Goal: Information Seeking & Learning: Learn about a topic

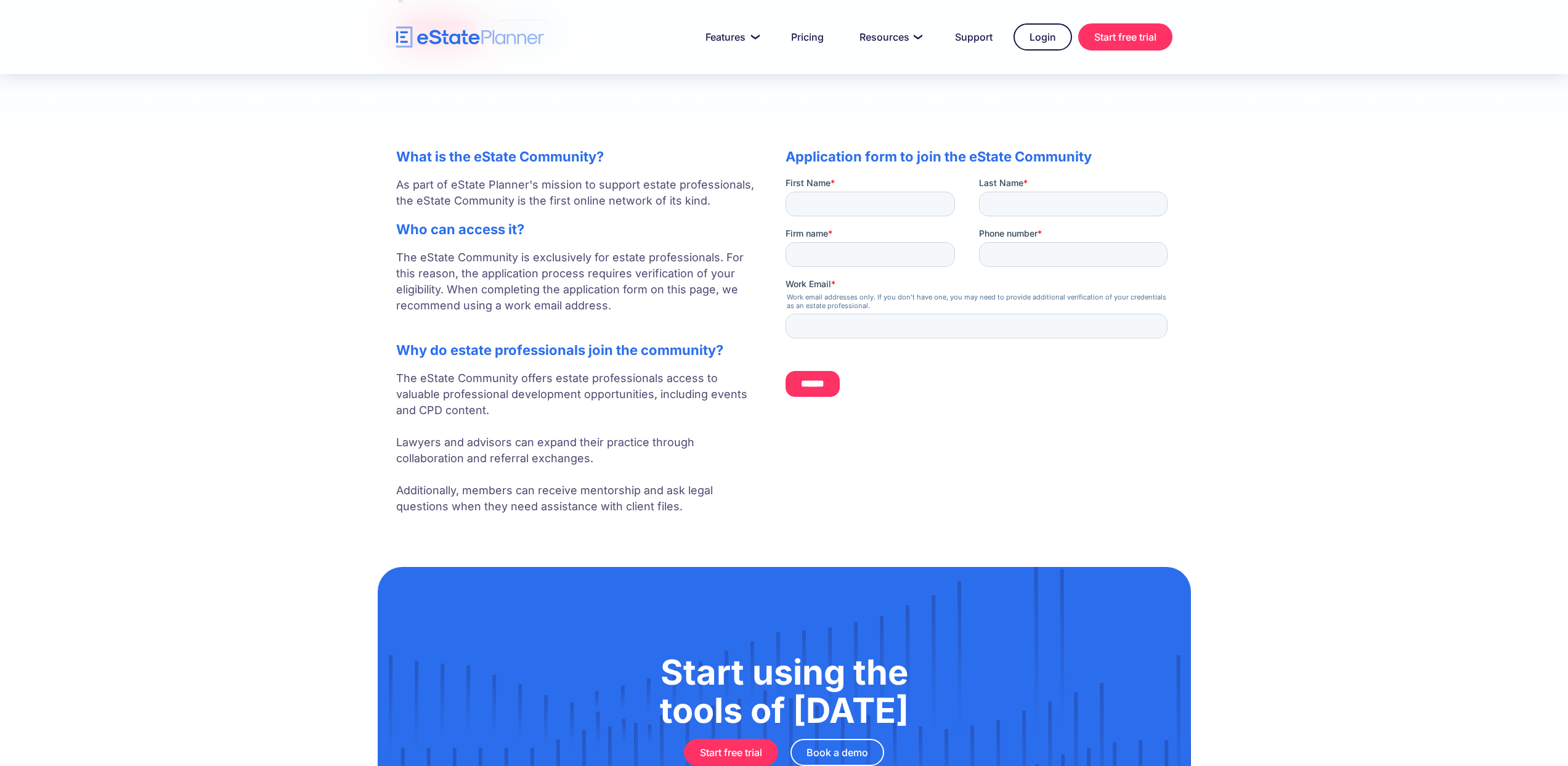
scroll to position [344, 0]
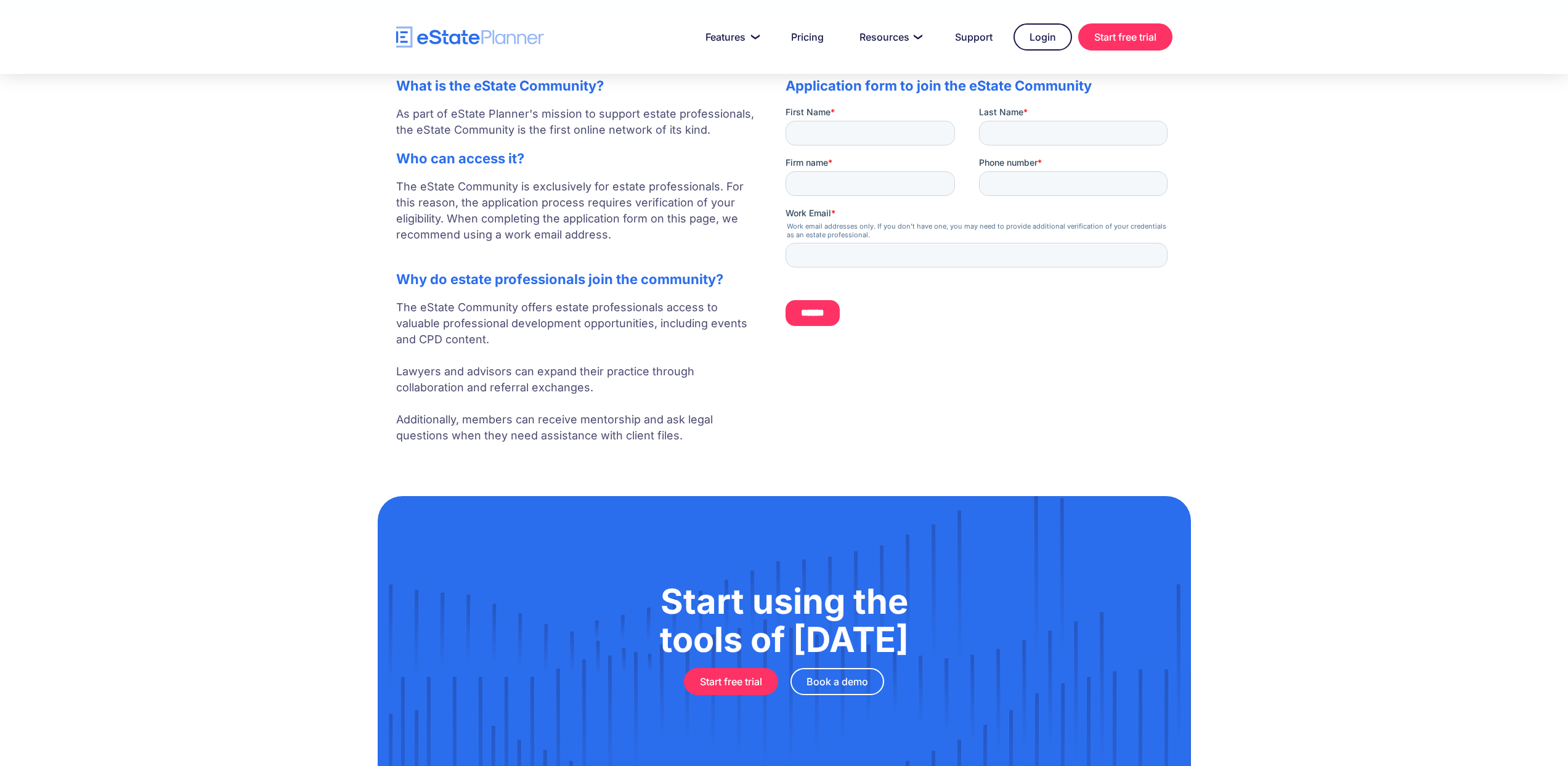
click at [474, 389] on p "The eState Community offers estate professionals access to valuable professiona…" at bounding box center [578, 372] width 364 height 144
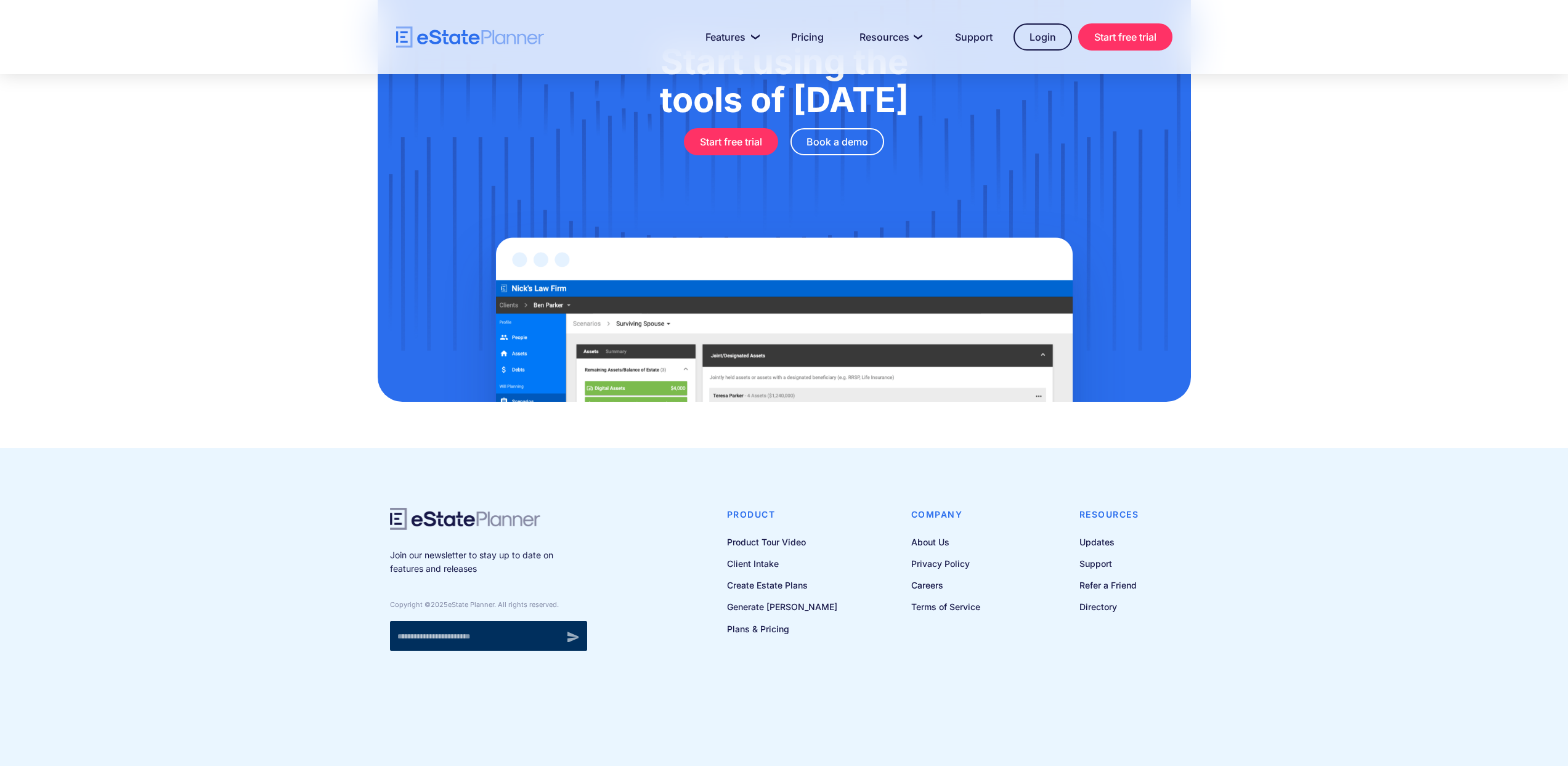
scroll to position [0, 0]
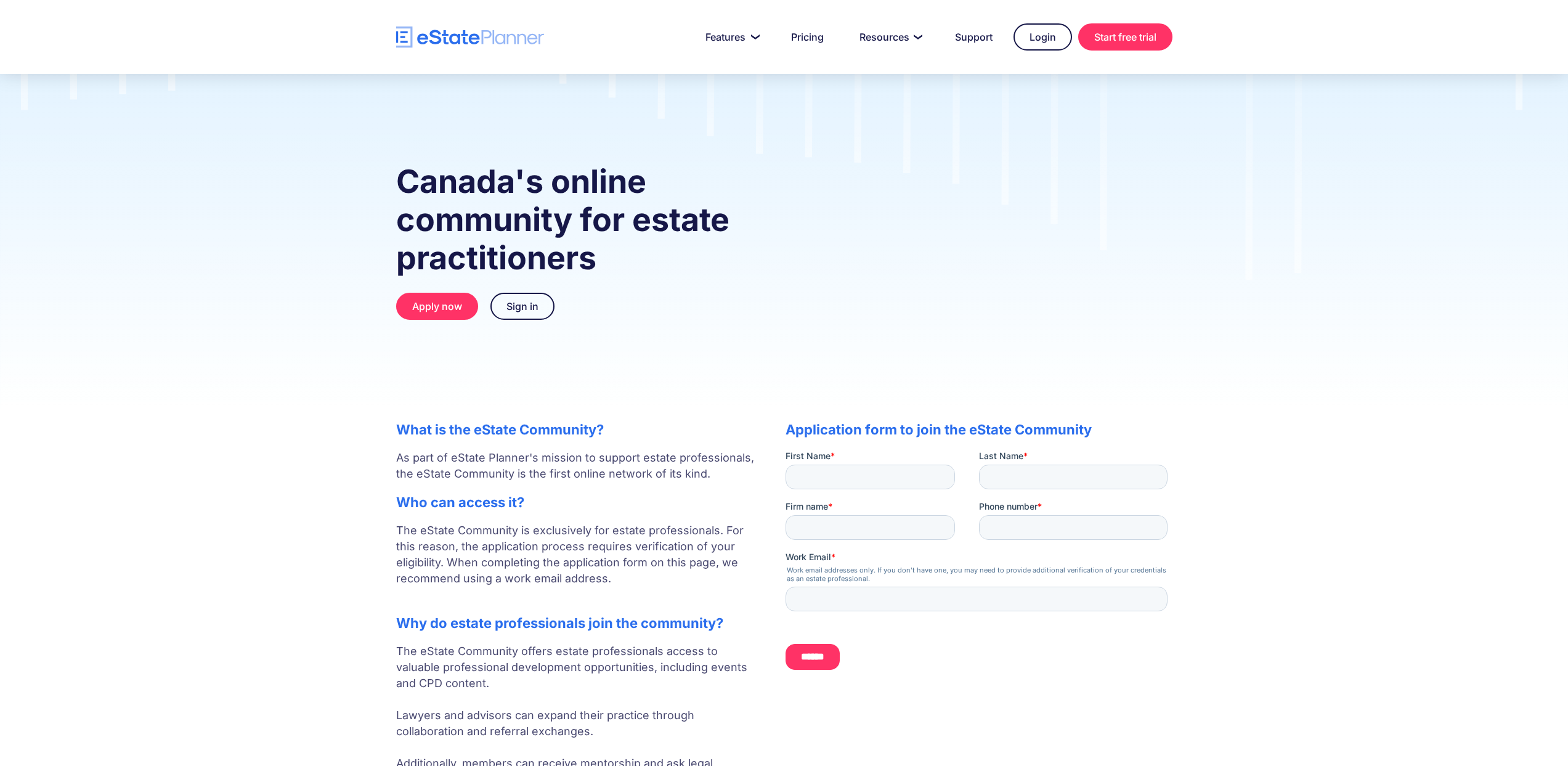
click at [482, 477] on p "As part of eState Planner's mission to support estate professionals, the eState…" at bounding box center [578, 465] width 364 height 32
click at [495, 555] on p "The eState Community is exclusively for estate professionals. For this reason, …" at bounding box center [578, 563] width 364 height 80
click at [562, 530] on p "The eState Community is exclusively for estate professionals. For this reason, …" at bounding box center [578, 563] width 364 height 80
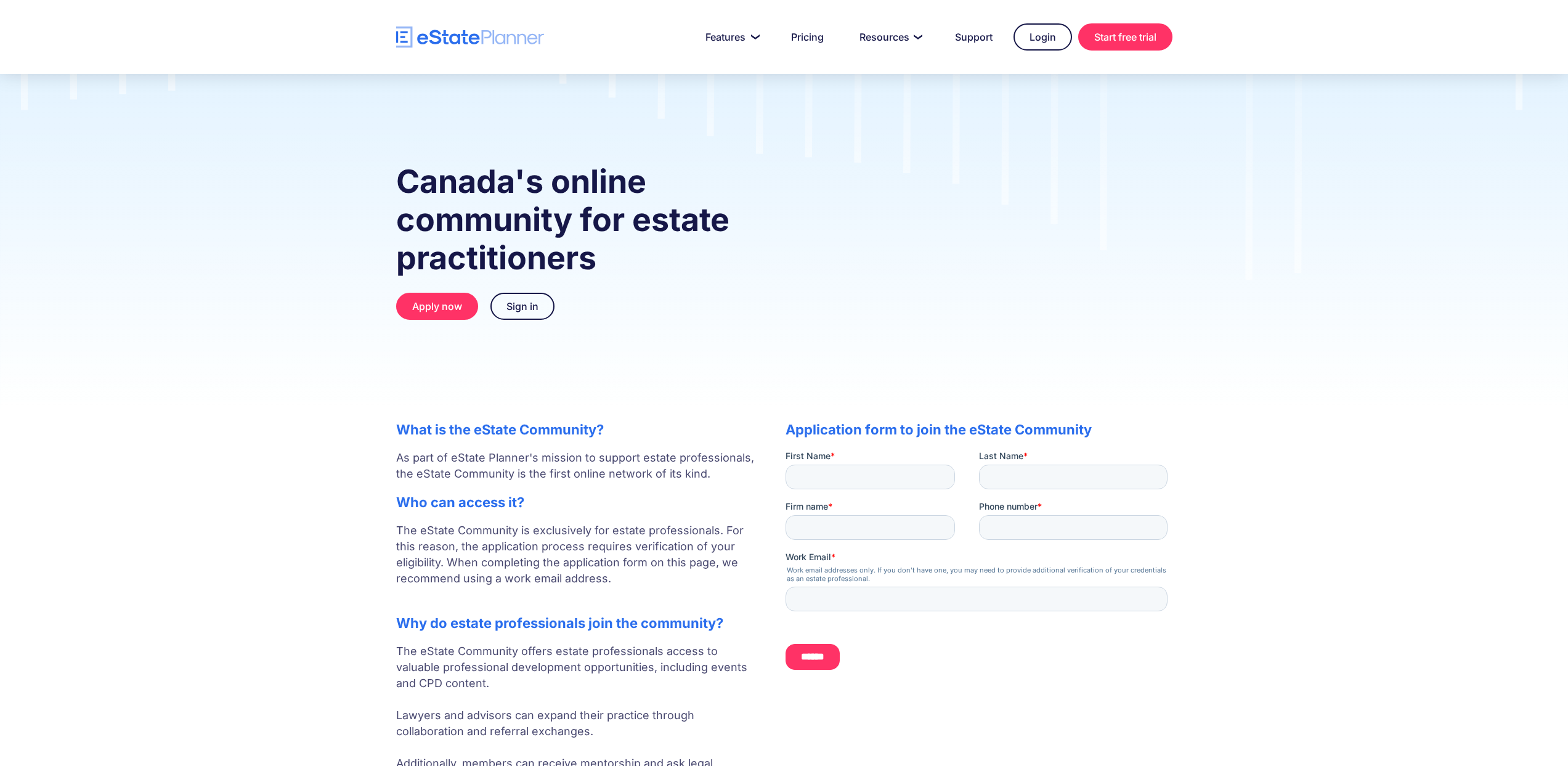
click at [464, 542] on p "The eState Community is exclusively for estate professionals. For this reason, …" at bounding box center [578, 563] width 364 height 80
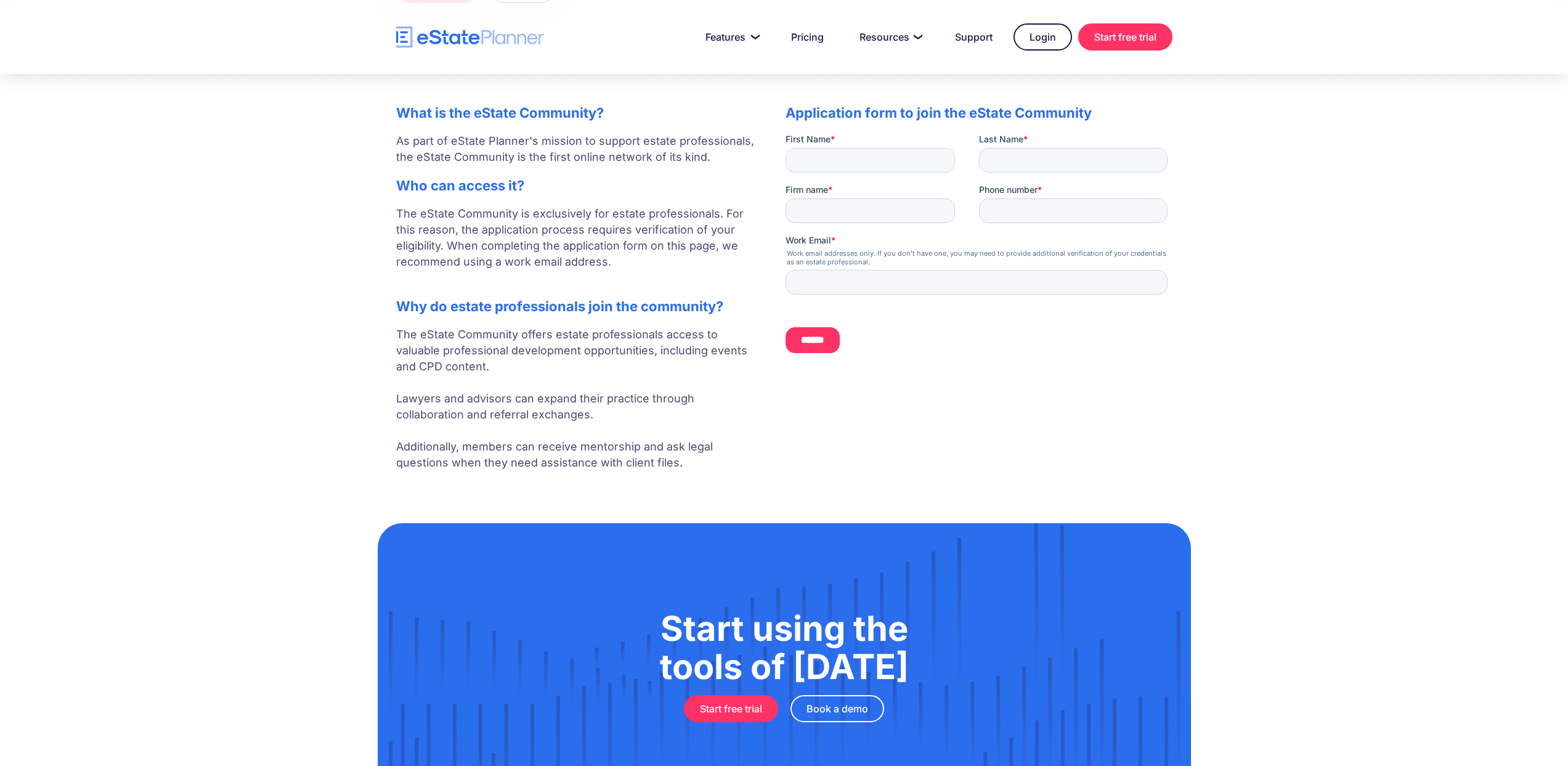
scroll to position [318, 0]
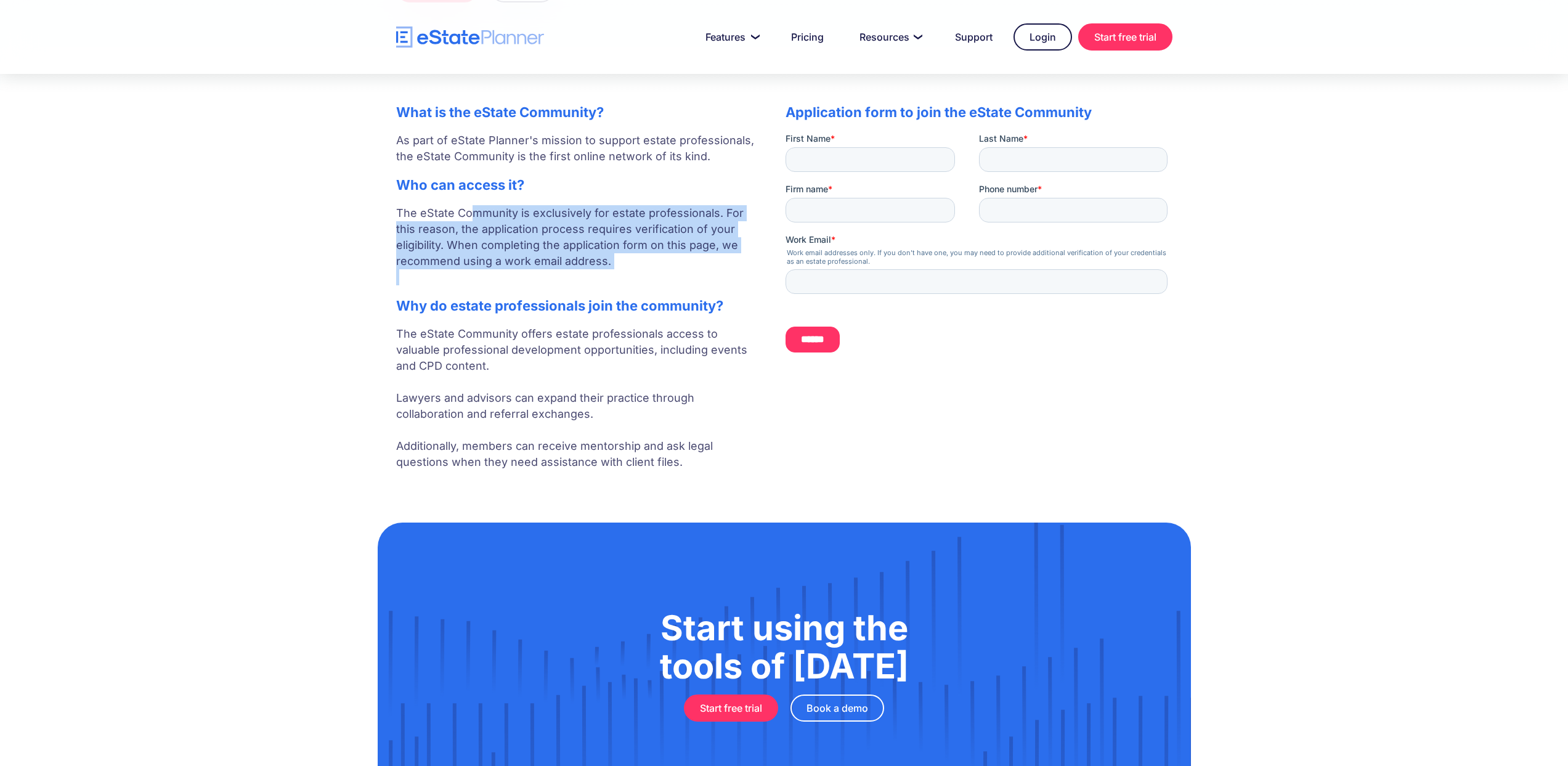
drag, startPoint x: 468, startPoint y: 217, endPoint x: 474, endPoint y: 290, distance: 73.2
click at [474, 290] on div "What is the eState Community? As part of eState Planner's mission to support es…" at bounding box center [578, 284] width 364 height 384
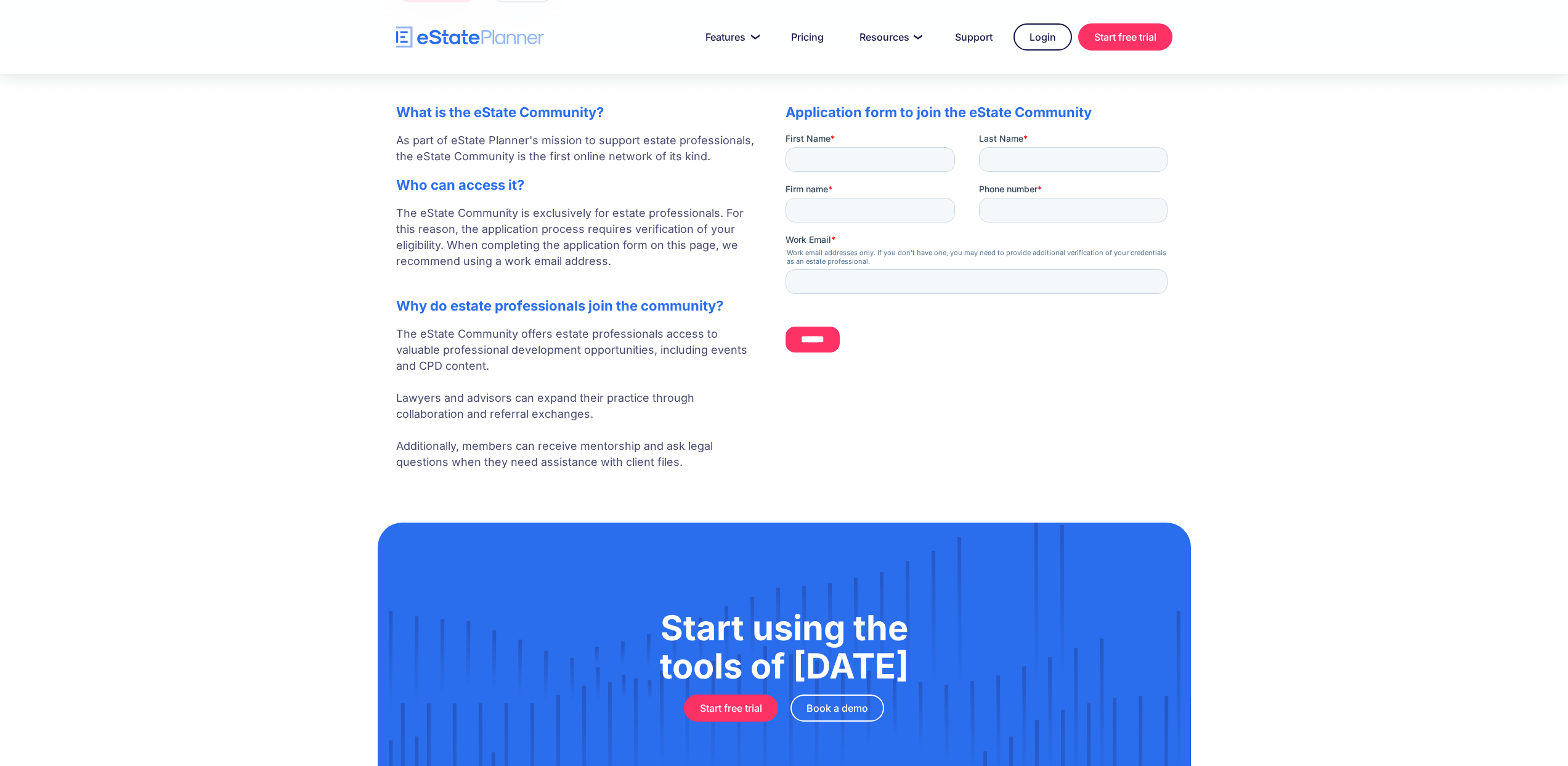
click at [454, 333] on p "The eState Community offers estate professionals access to valuable professiona…" at bounding box center [578, 399] width 364 height 144
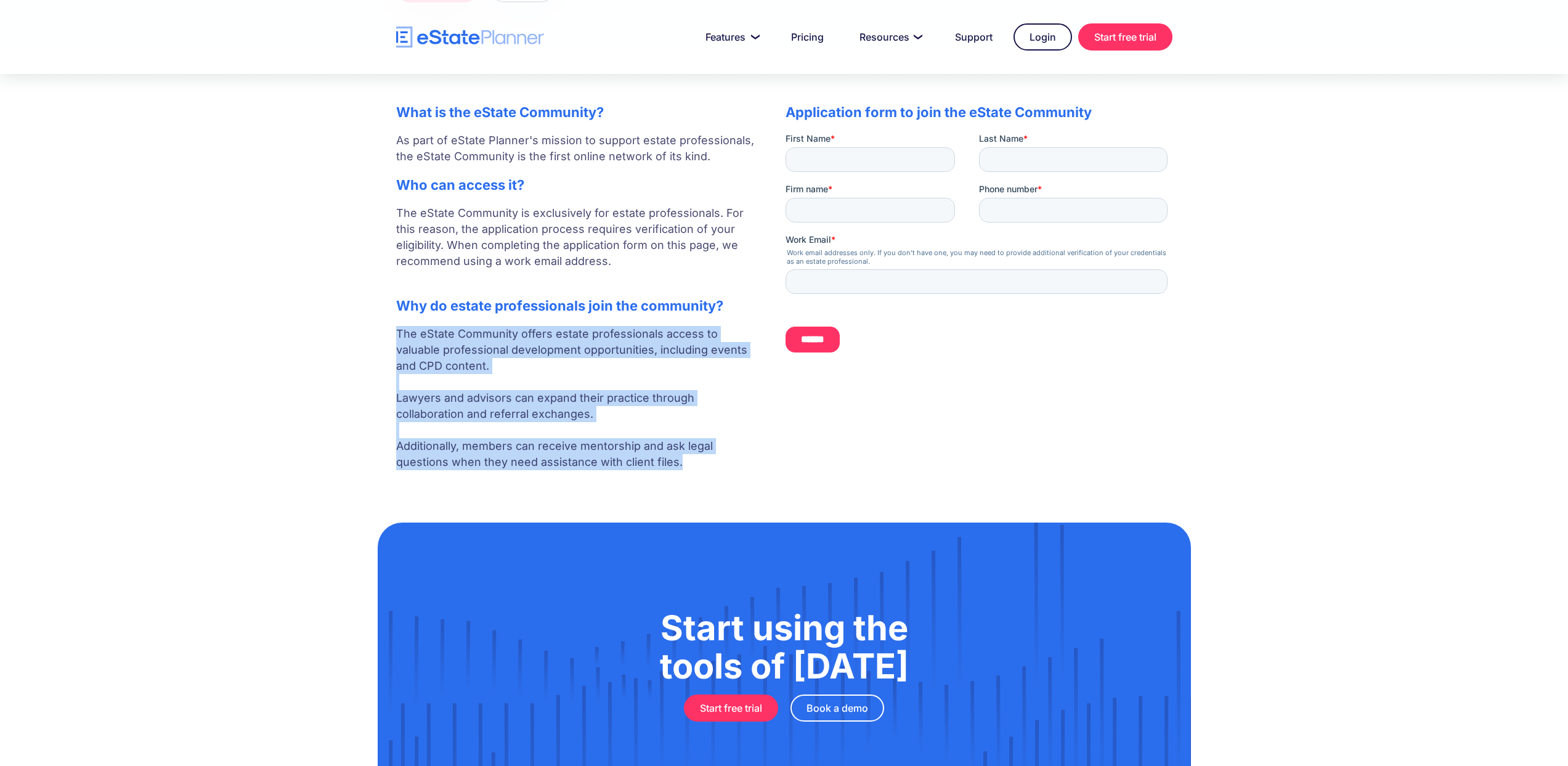
drag, startPoint x: 395, startPoint y: 333, endPoint x: 697, endPoint y: 474, distance: 333.3
click at [697, 474] on div "What is the eState Community? As part of eState Planner's mission to support es…" at bounding box center [578, 284] width 364 height 384
copy p "The eState Community offers estate professionals access to valuable professiona…"
